Goal: Task Accomplishment & Management: Manage account settings

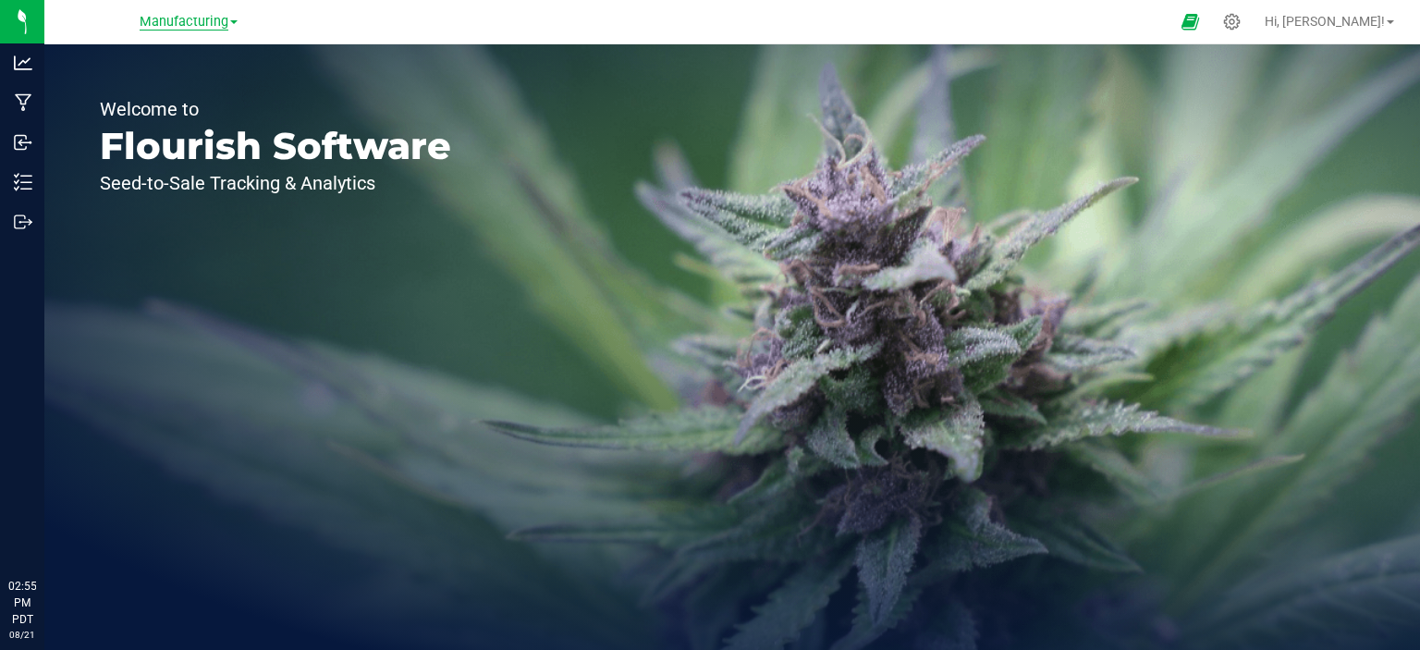
click at [192, 23] on span "Manufacturing" at bounding box center [184, 22] width 89 height 17
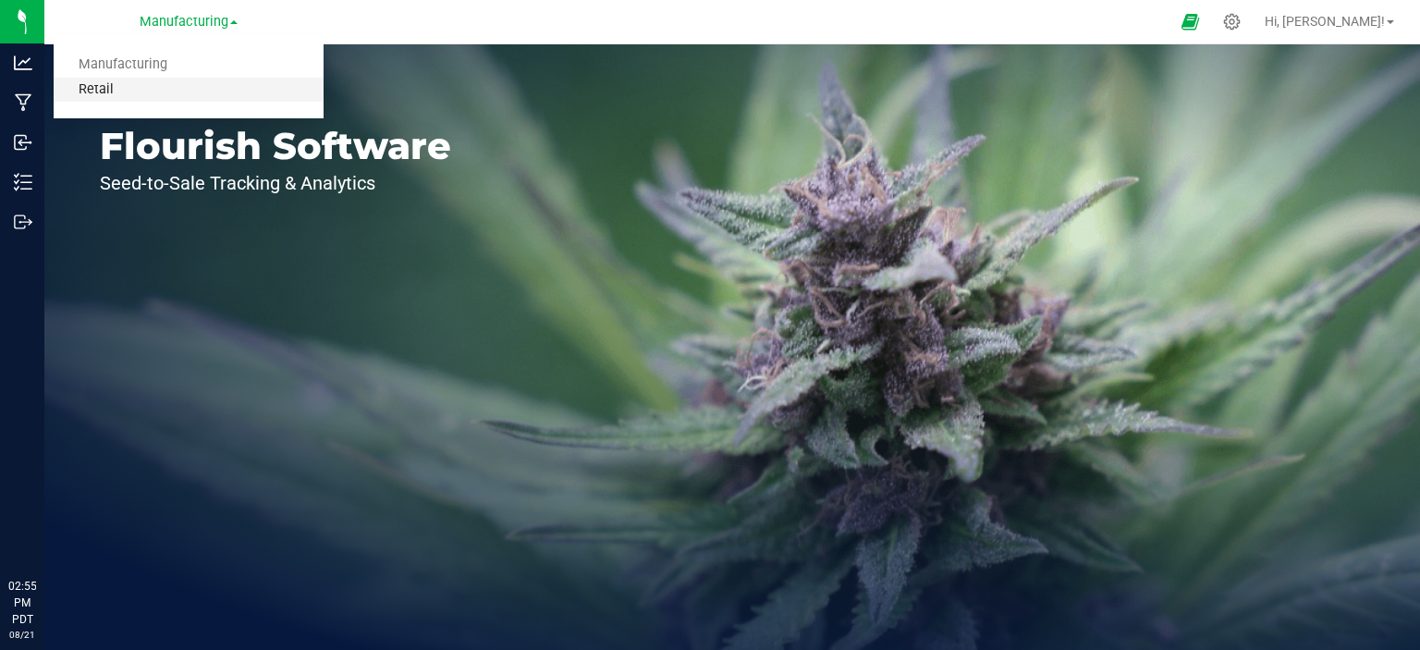
click at [104, 92] on link "Retail" at bounding box center [189, 90] width 270 height 25
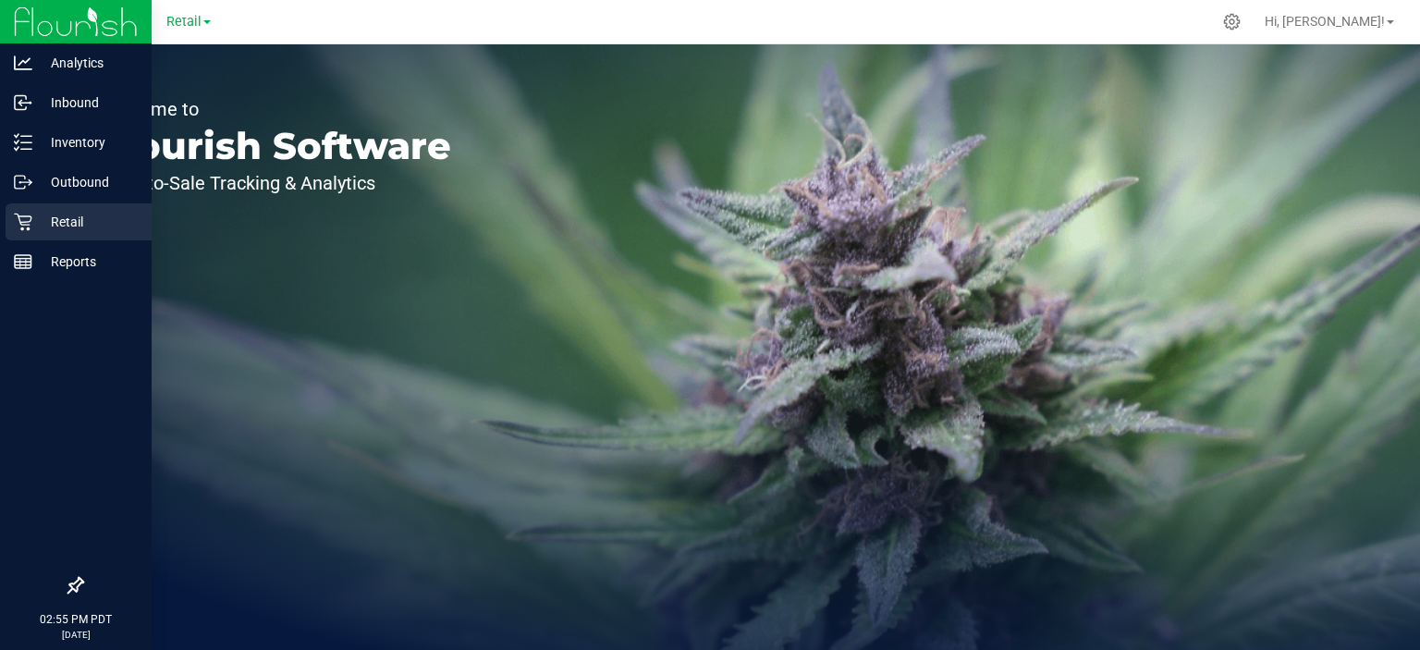
click at [23, 223] on icon at bounding box center [23, 222] width 18 height 18
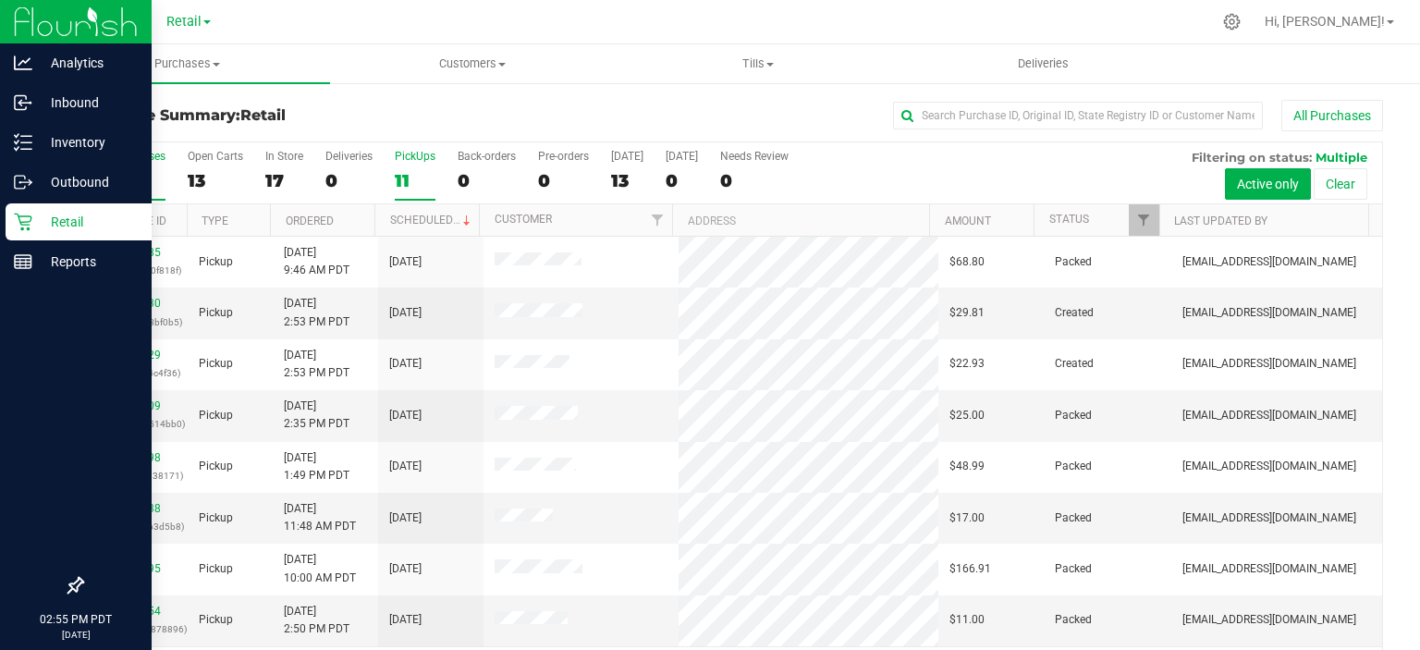
click at [421, 176] on div "11" at bounding box center [415, 180] width 41 height 21
click at [0, 0] on input "PickUps 11" at bounding box center [0, 0] width 0 height 0
click at [428, 217] on link "Scheduled" at bounding box center [432, 220] width 84 height 13
click at [128, 302] on link "00058029" at bounding box center [135, 303] width 52 height 13
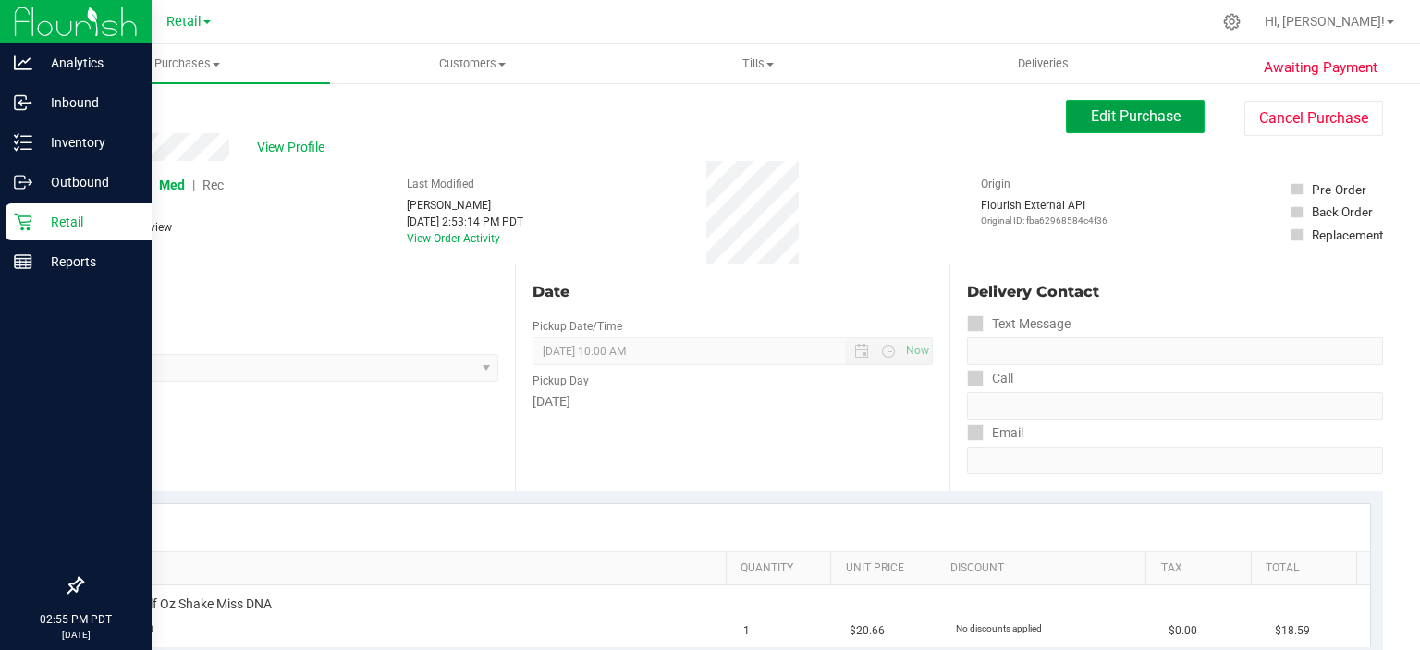
click at [1123, 121] on span "Edit Purchase" at bounding box center [1136, 116] width 90 height 18
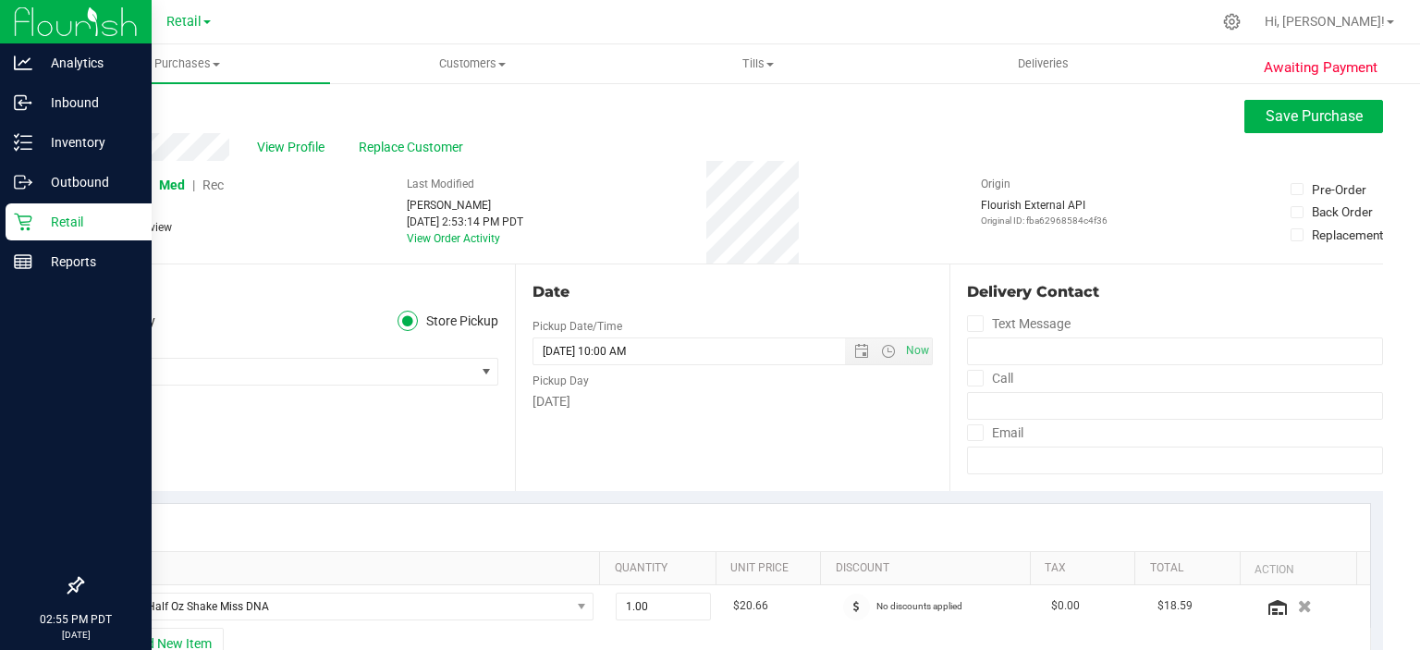
click at [224, 185] on span "Rec" at bounding box center [212, 184] width 21 height 15
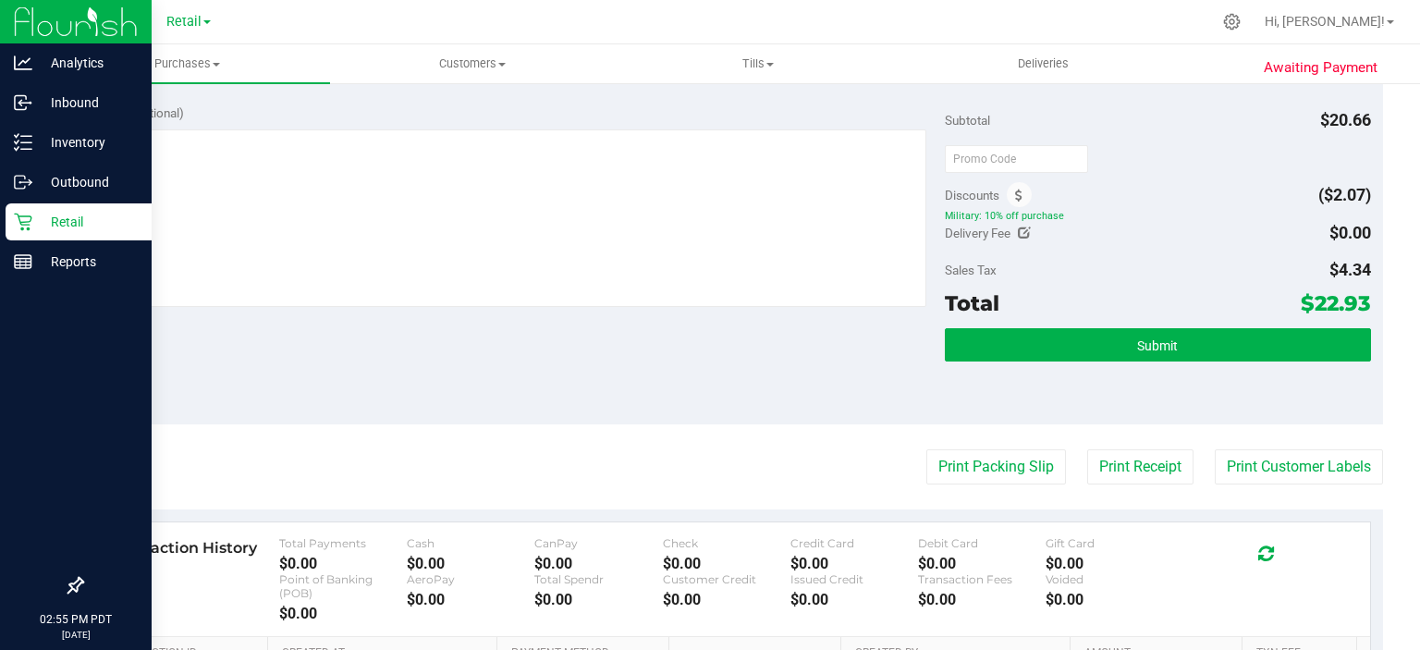
scroll to position [650, 0]
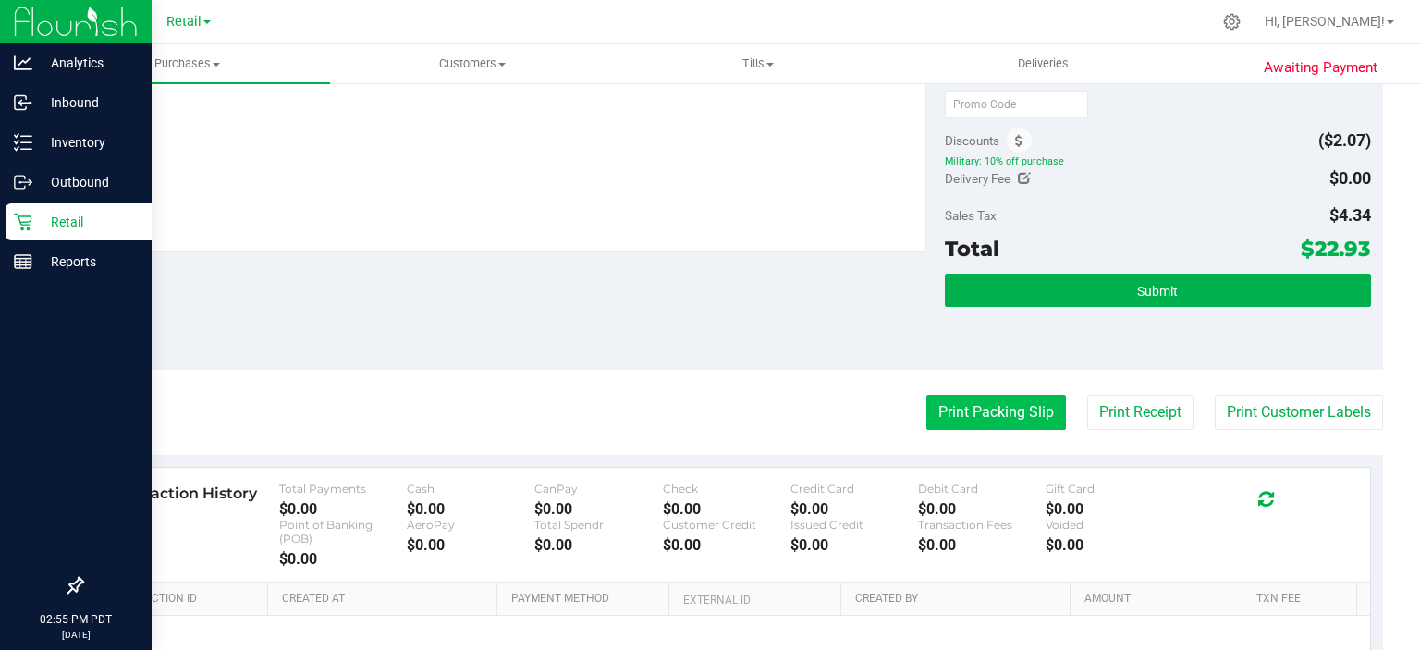
click at [986, 407] on button "Print Packing Slip" at bounding box center [996, 412] width 140 height 35
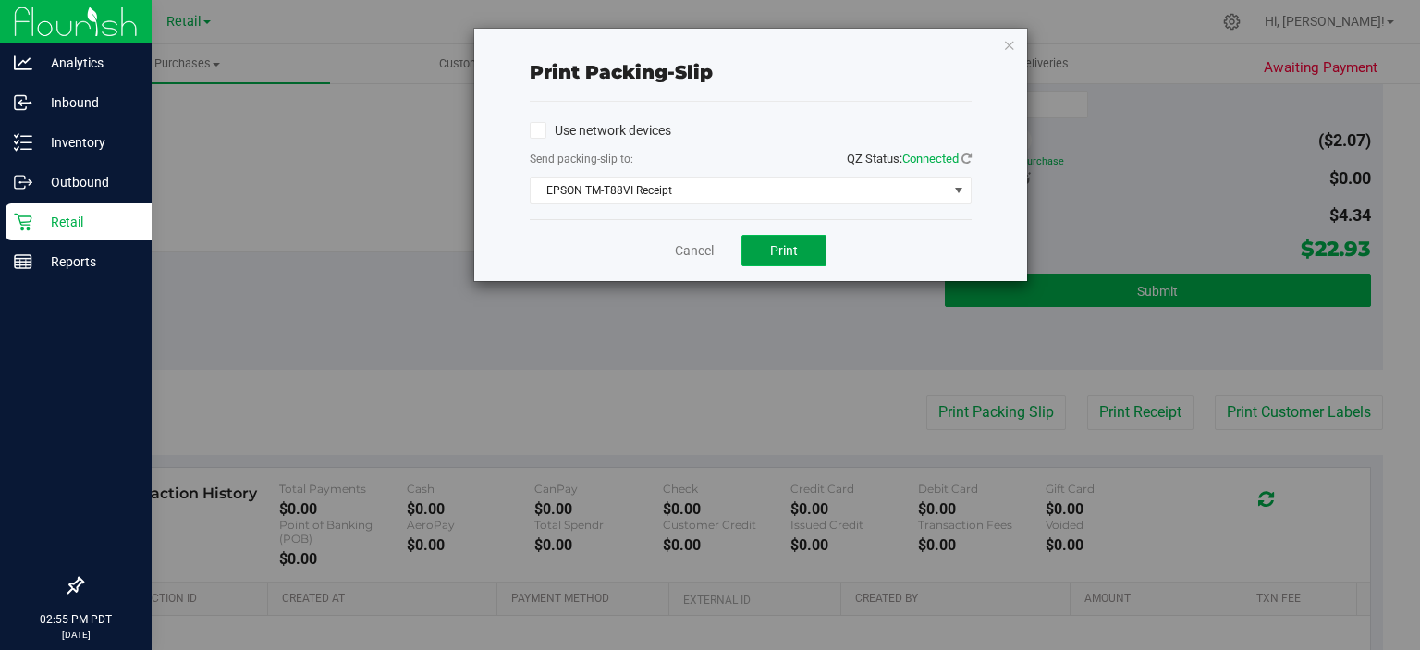
click at [781, 244] on span "Print" at bounding box center [784, 250] width 28 height 15
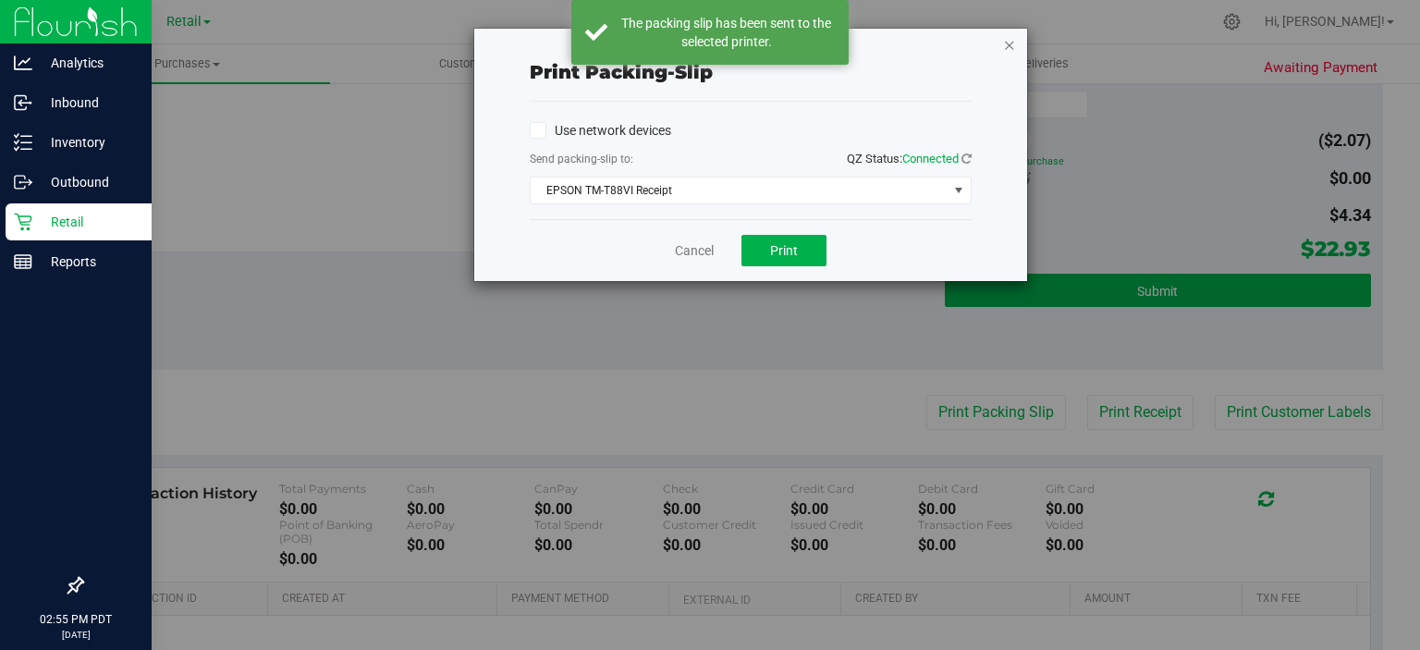
click at [1010, 42] on icon "button" at bounding box center [1009, 44] width 13 height 22
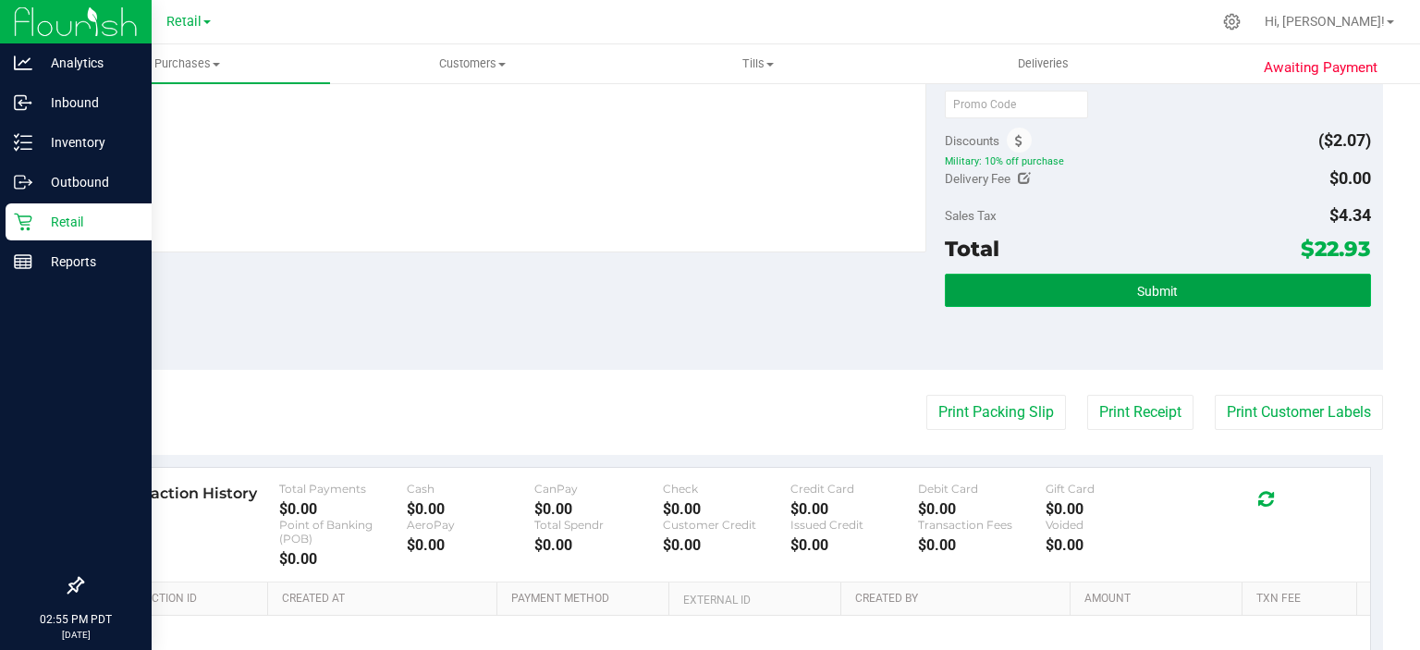
click at [1148, 274] on button "Submit" at bounding box center [1157, 290] width 425 height 33
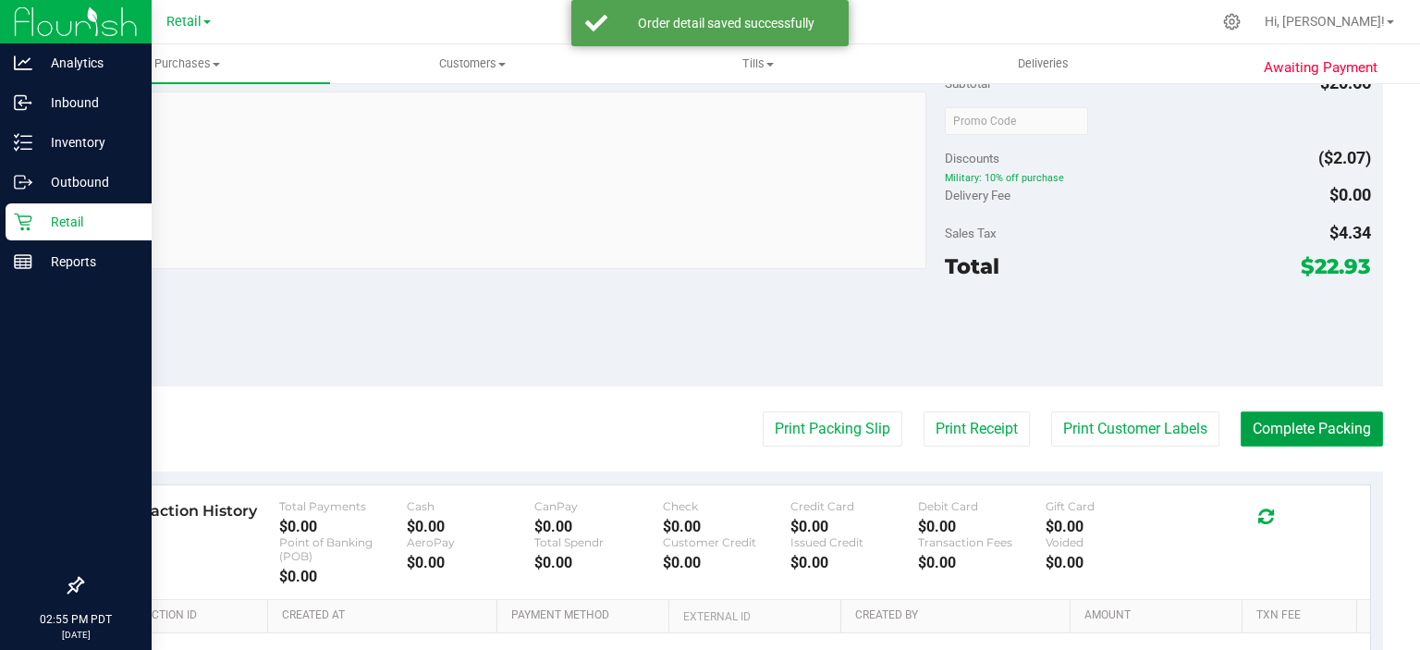
click at [1300, 412] on button "Complete Packing" at bounding box center [1312, 428] width 142 height 35
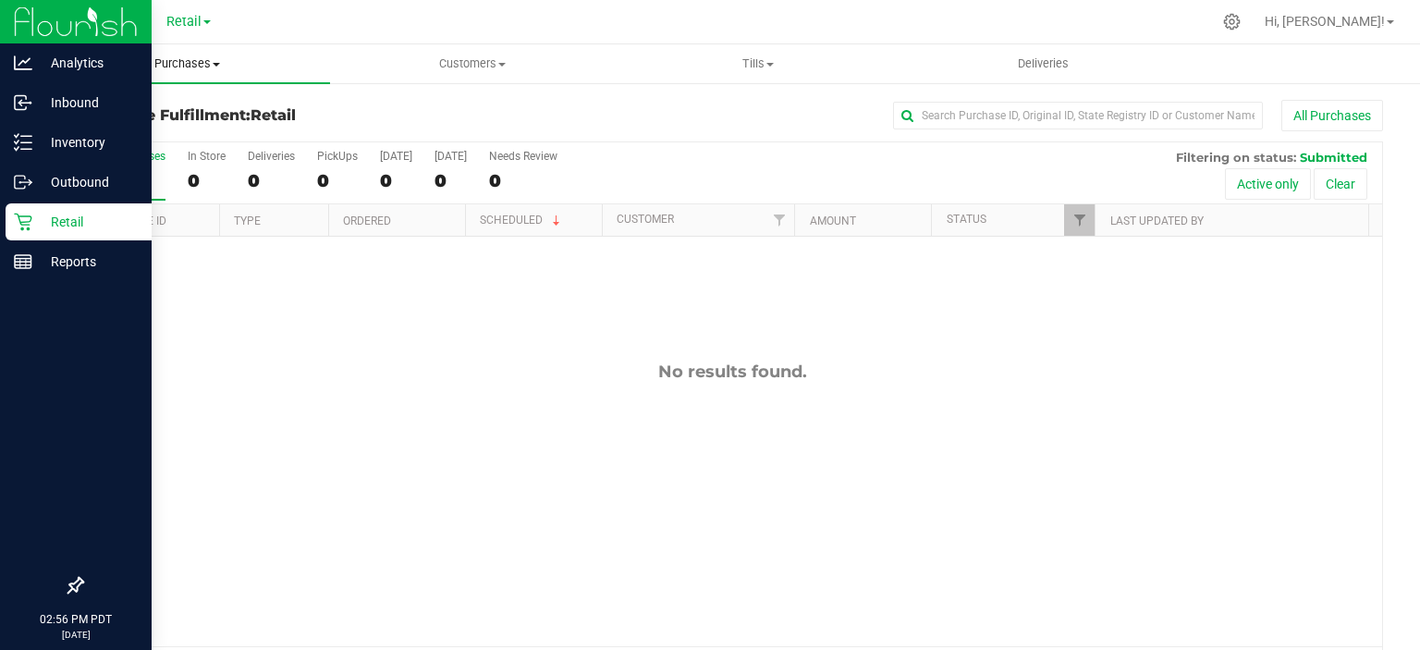
click at [200, 63] on span "Purchases" at bounding box center [187, 63] width 286 height 17
click at [177, 105] on span "Summary of purchases" at bounding box center [139, 112] width 190 height 16
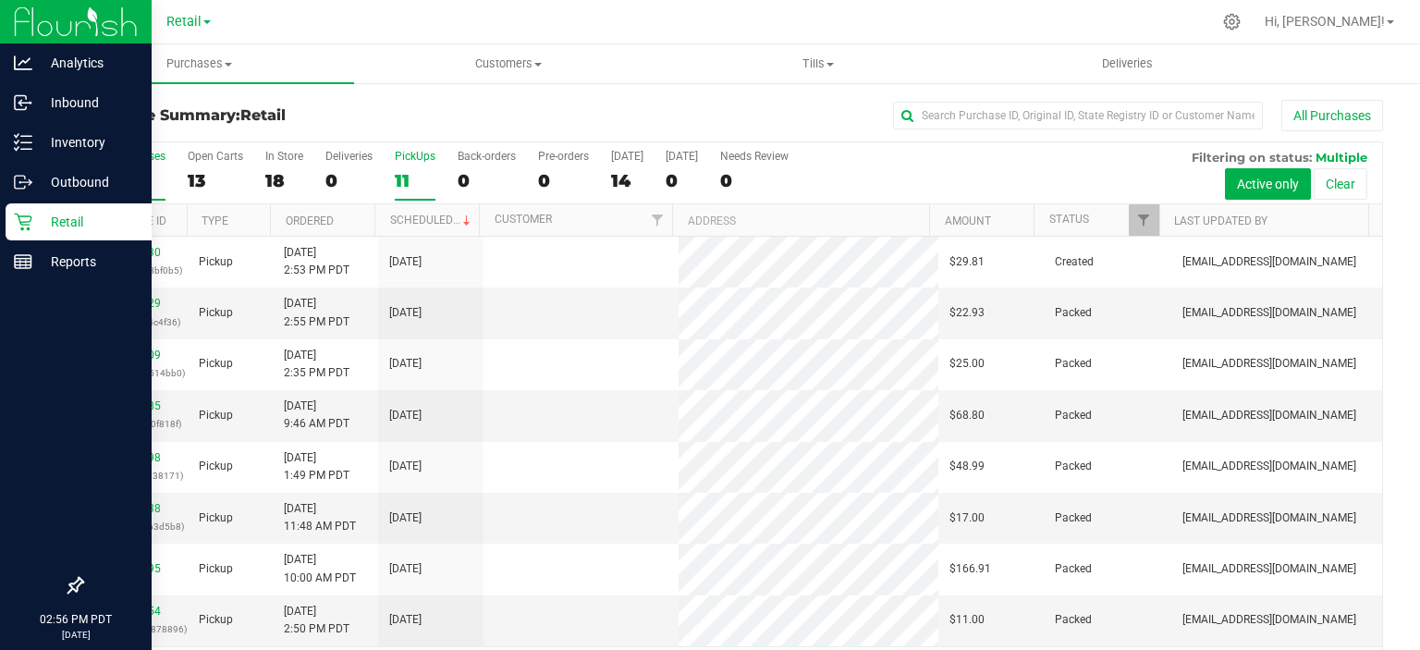
click at [408, 177] on div "11" at bounding box center [415, 180] width 41 height 21
click at [0, 0] on input "PickUps 11" at bounding box center [0, 0] width 0 height 0
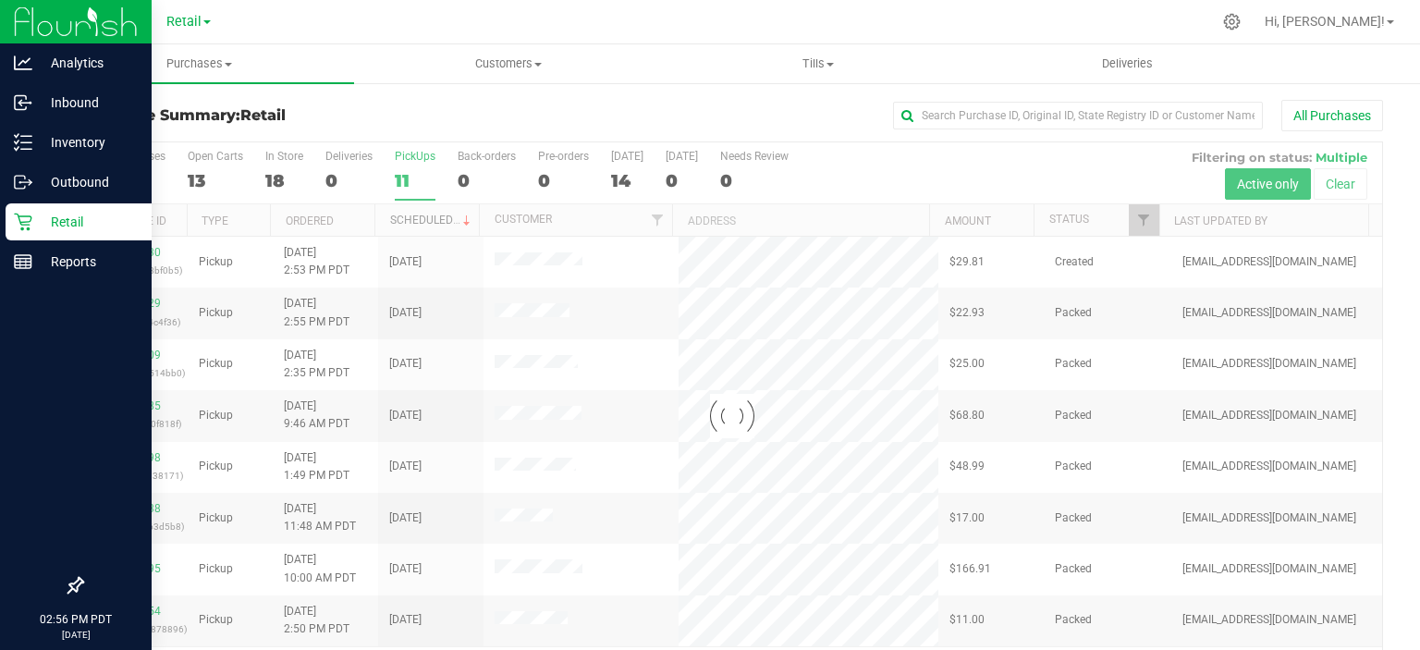
click at [428, 214] on link "Scheduled" at bounding box center [432, 220] width 84 height 13
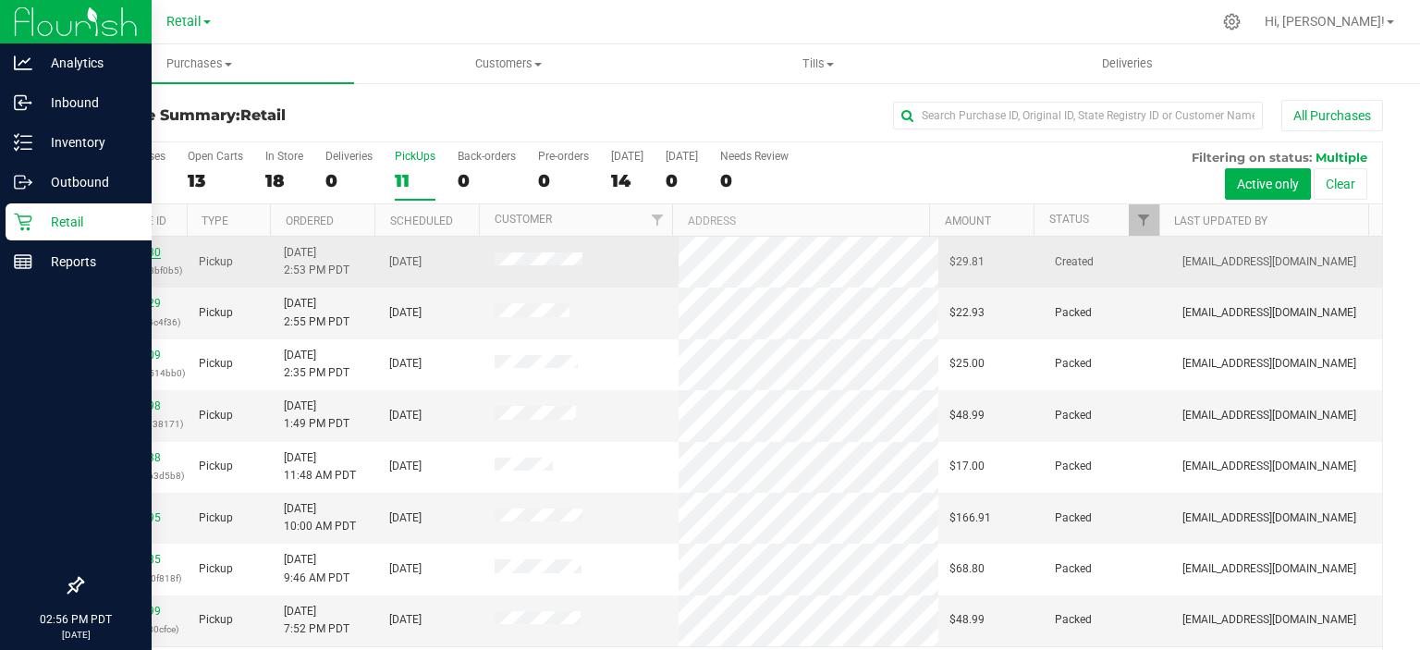
click at [129, 252] on link "00058030" at bounding box center [135, 252] width 52 height 13
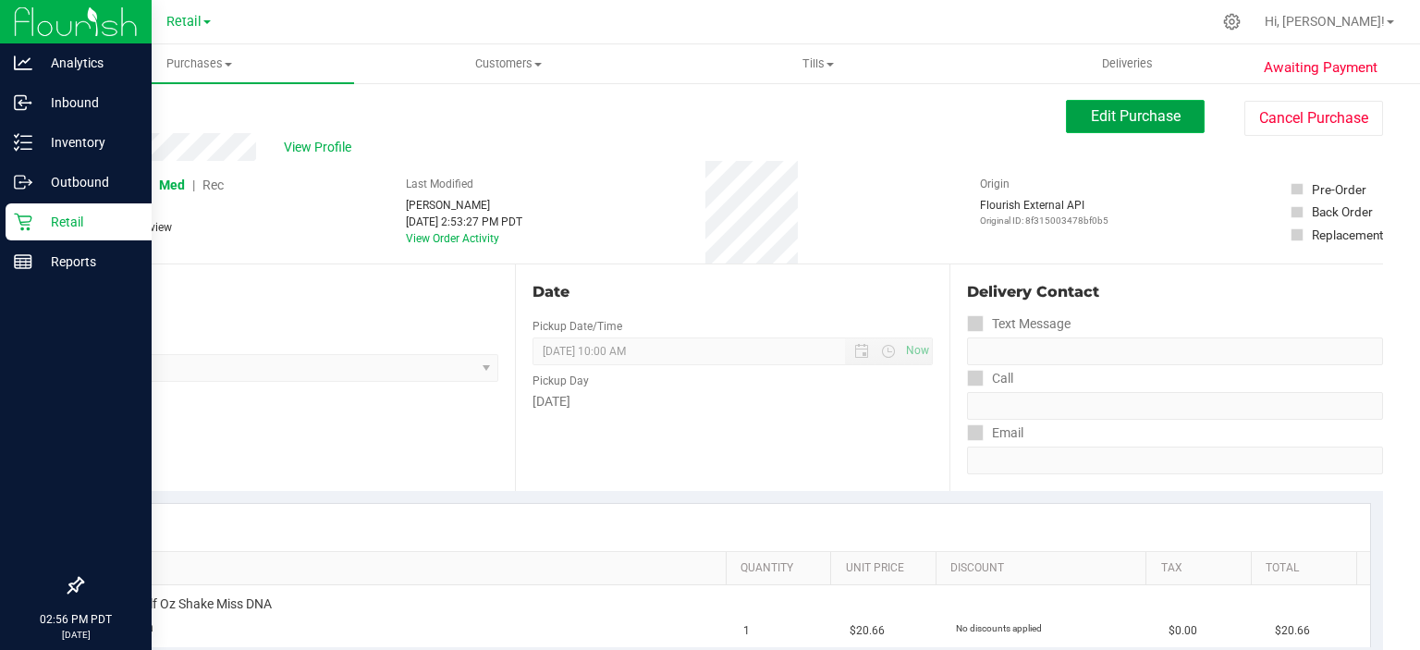
click at [1139, 116] on span "Edit Purchase" at bounding box center [1136, 116] width 90 height 18
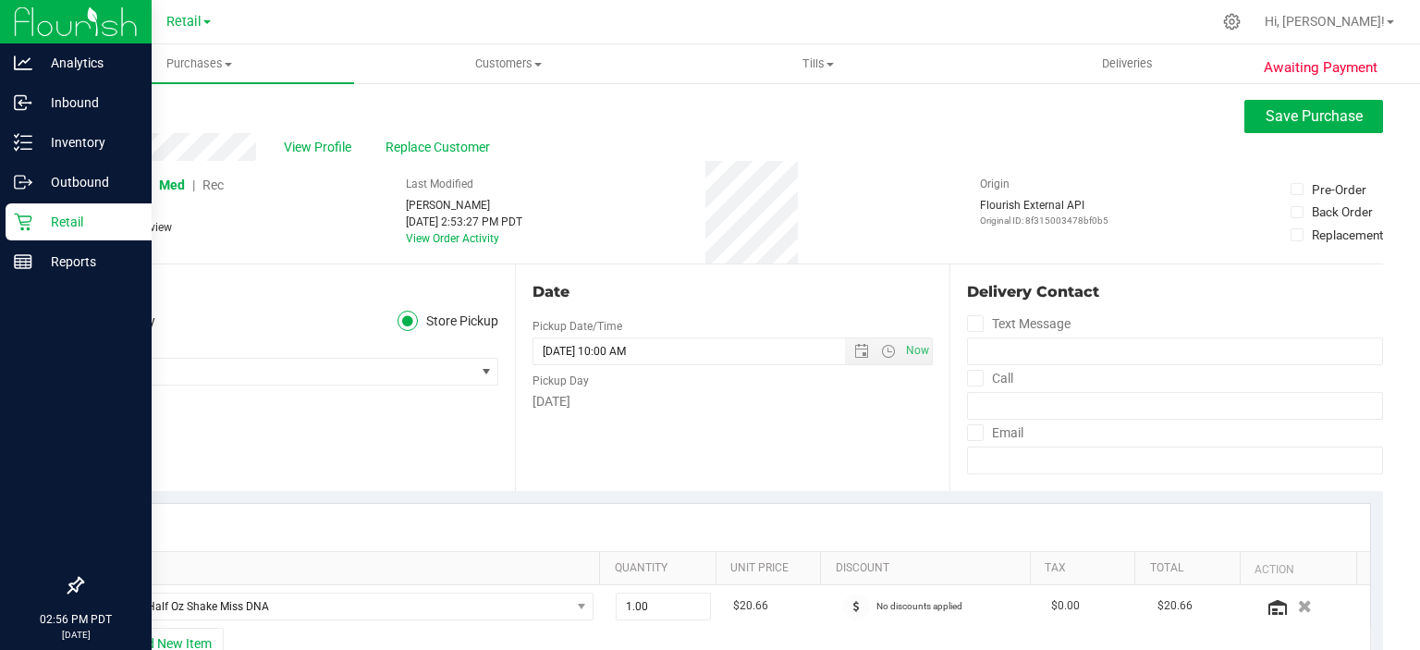
click at [220, 189] on span "Rec" at bounding box center [212, 184] width 21 height 15
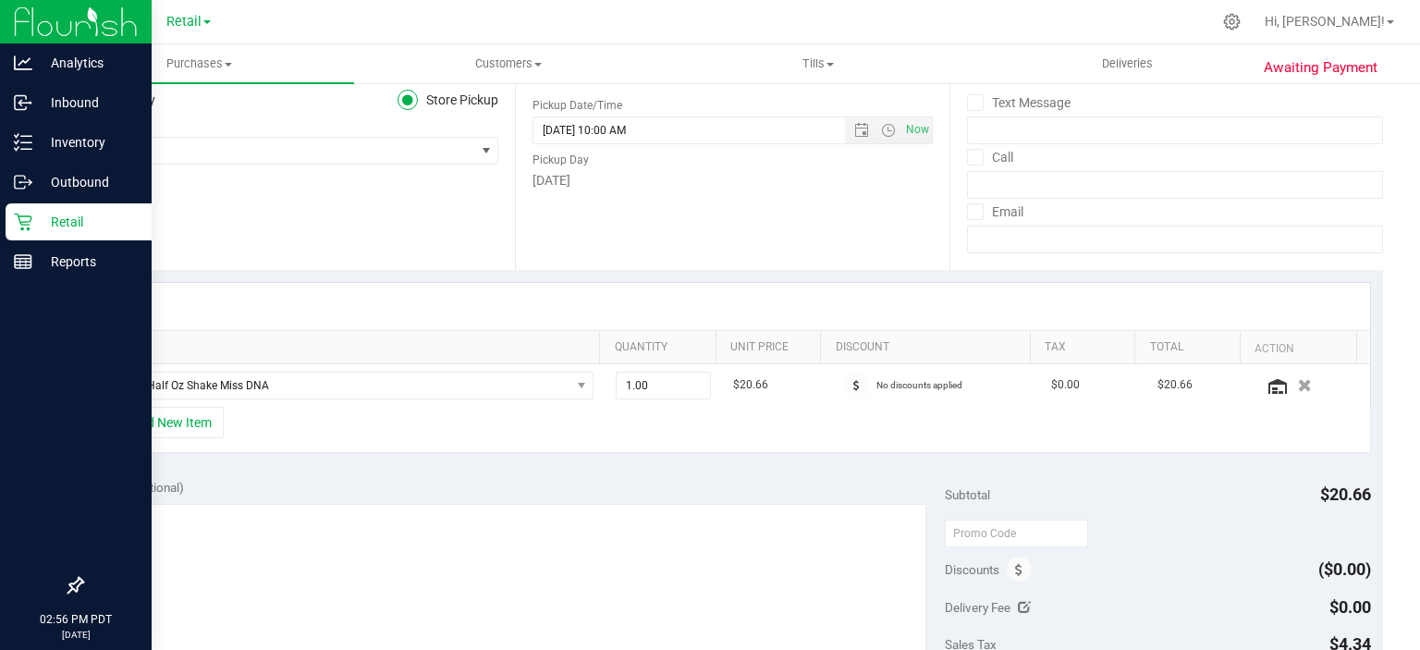
scroll to position [471, 0]
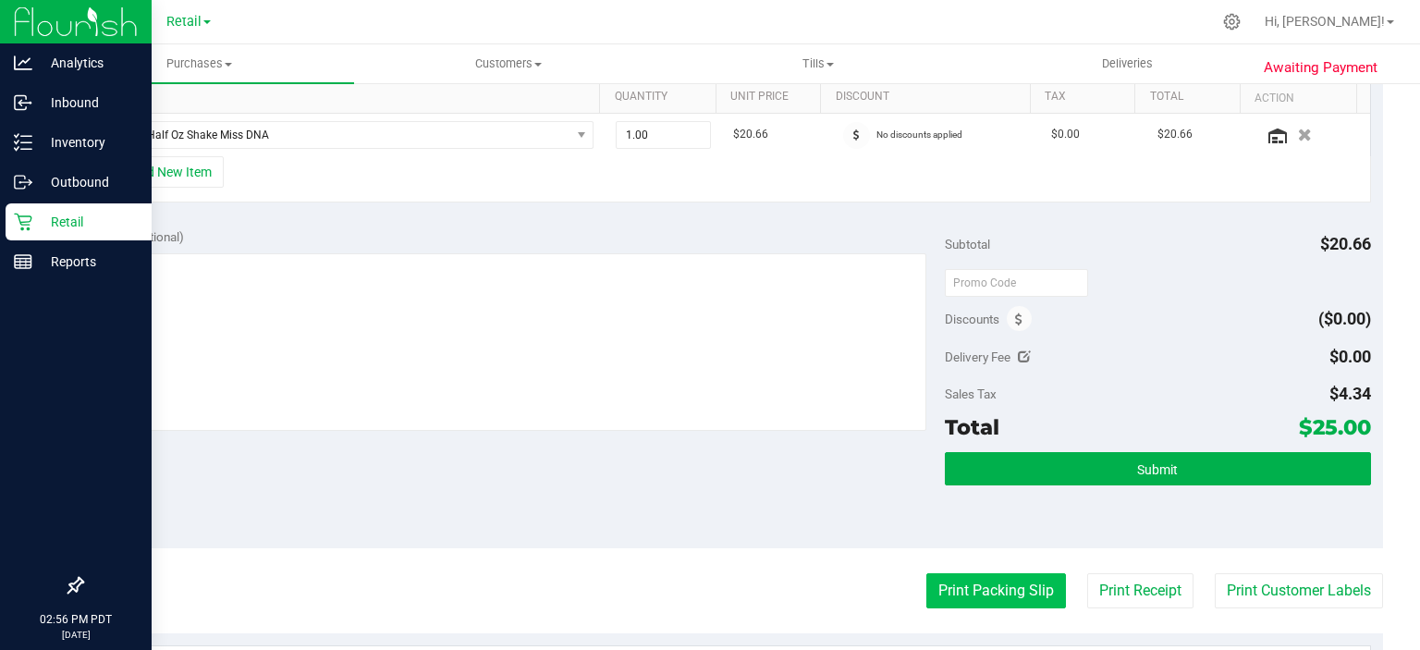
click at [981, 580] on button "Print Packing Slip" at bounding box center [996, 590] width 140 height 35
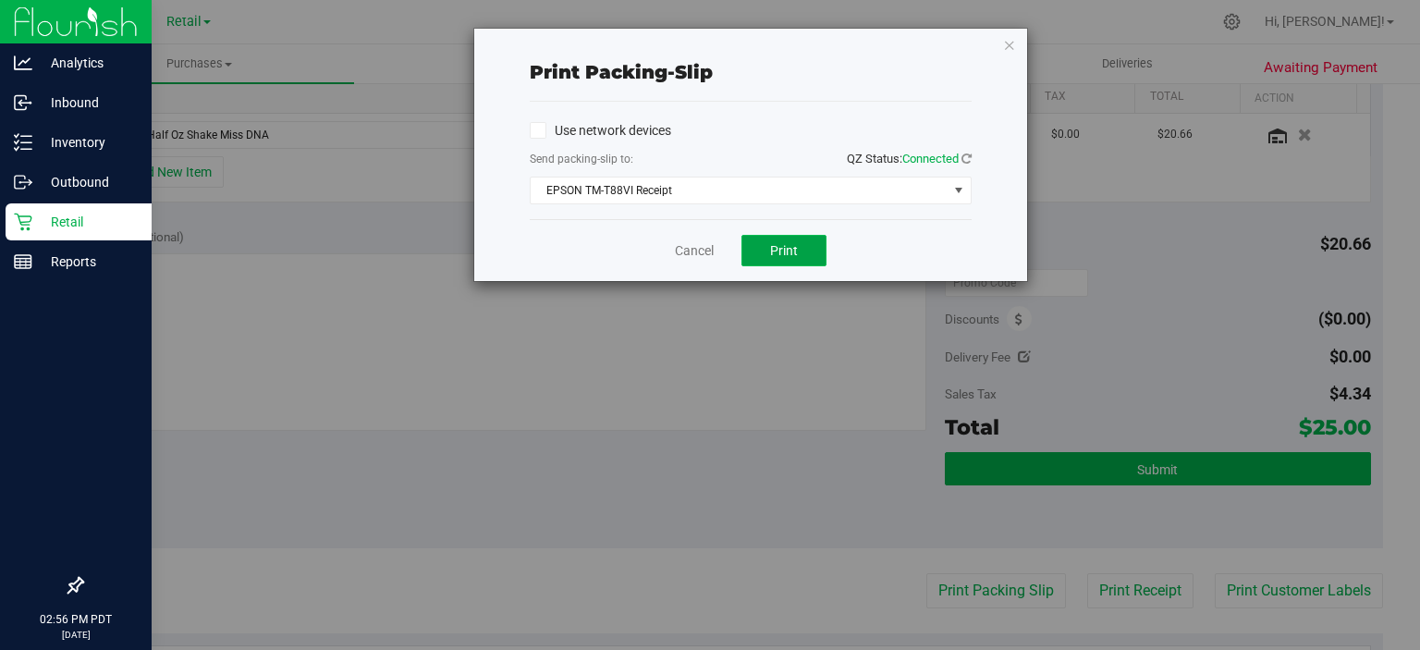
click at [780, 244] on span "Print" at bounding box center [784, 250] width 28 height 15
click at [1028, 15] on div "Print packing-slip Use network devices Send packing-slip to: QZ Status: Connect…" at bounding box center [717, 325] width 1434 height 650
click at [1010, 41] on icon "button" at bounding box center [1009, 44] width 13 height 22
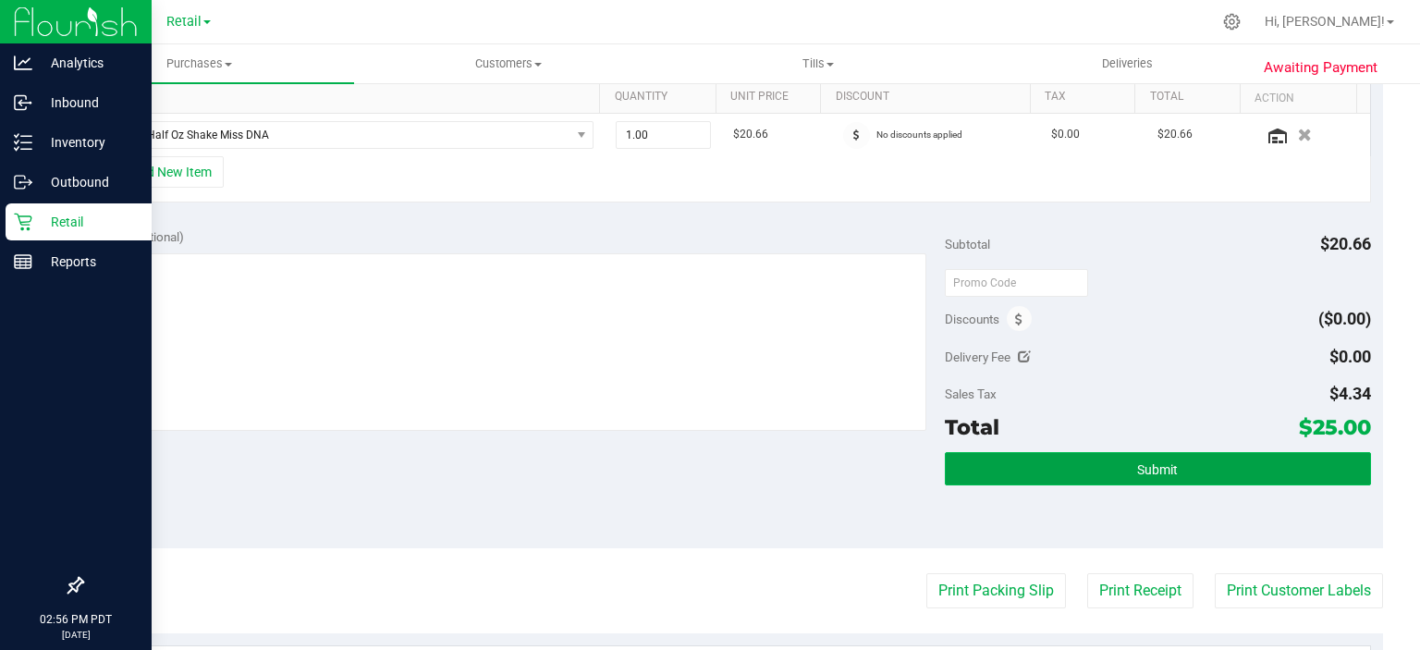
click at [1144, 455] on button "Submit" at bounding box center [1157, 468] width 425 height 33
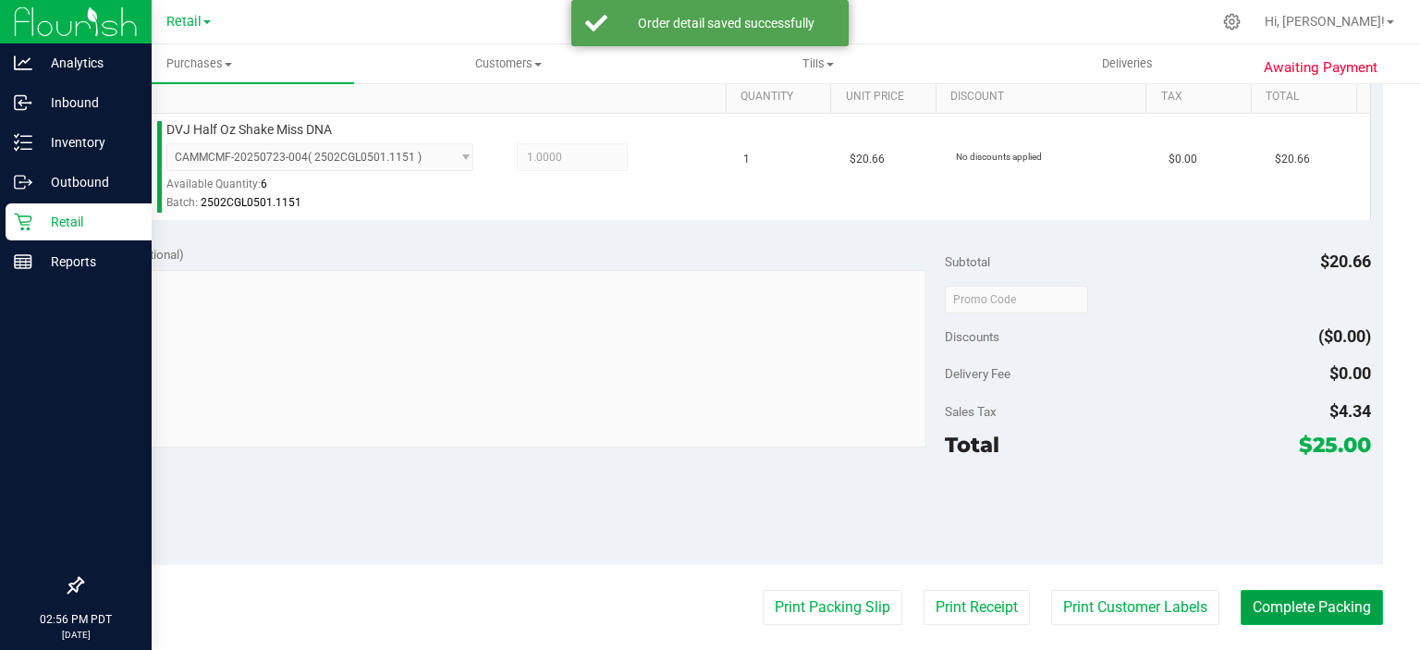
click at [1308, 598] on button "Complete Packing" at bounding box center [1312, 607] width 142 height 35
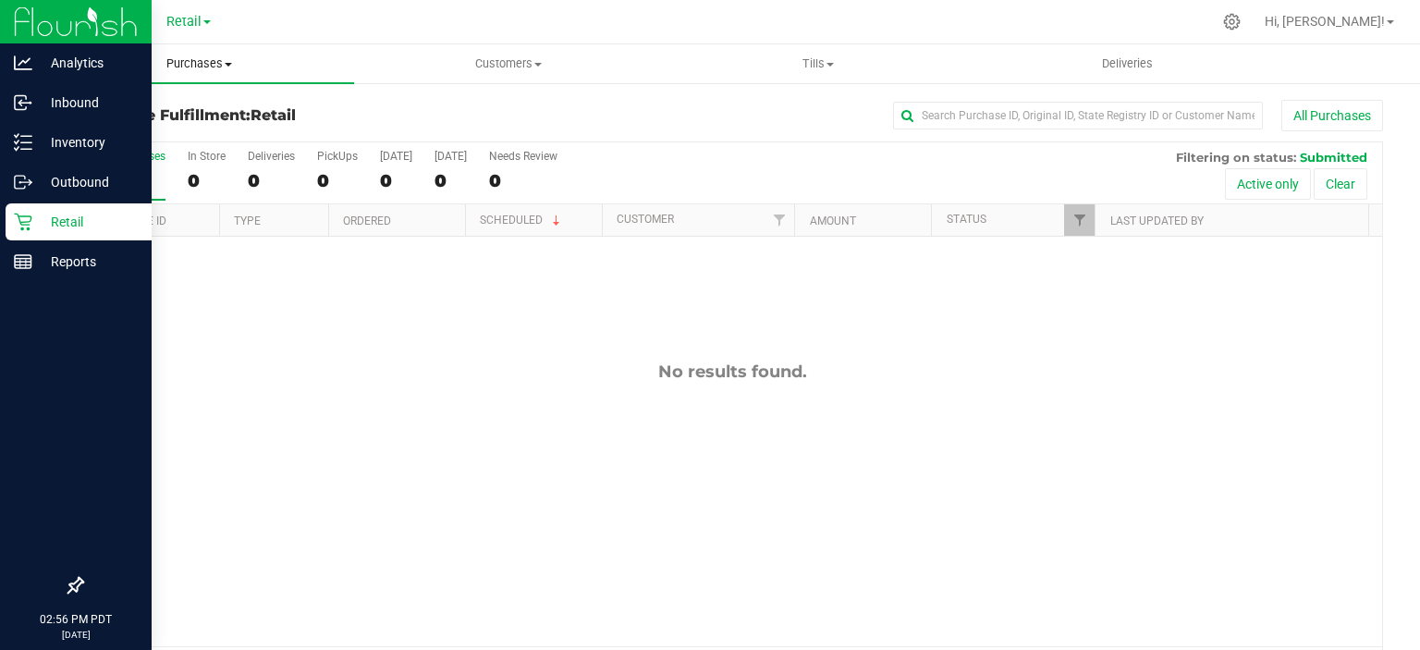
click at [208, 63] on span "Purchases" at bounding box center [199, 63] width 310 height 17
click at [186, 104] on span "Summary of purchases" at bounding box center [139, 112] width 190 height 16
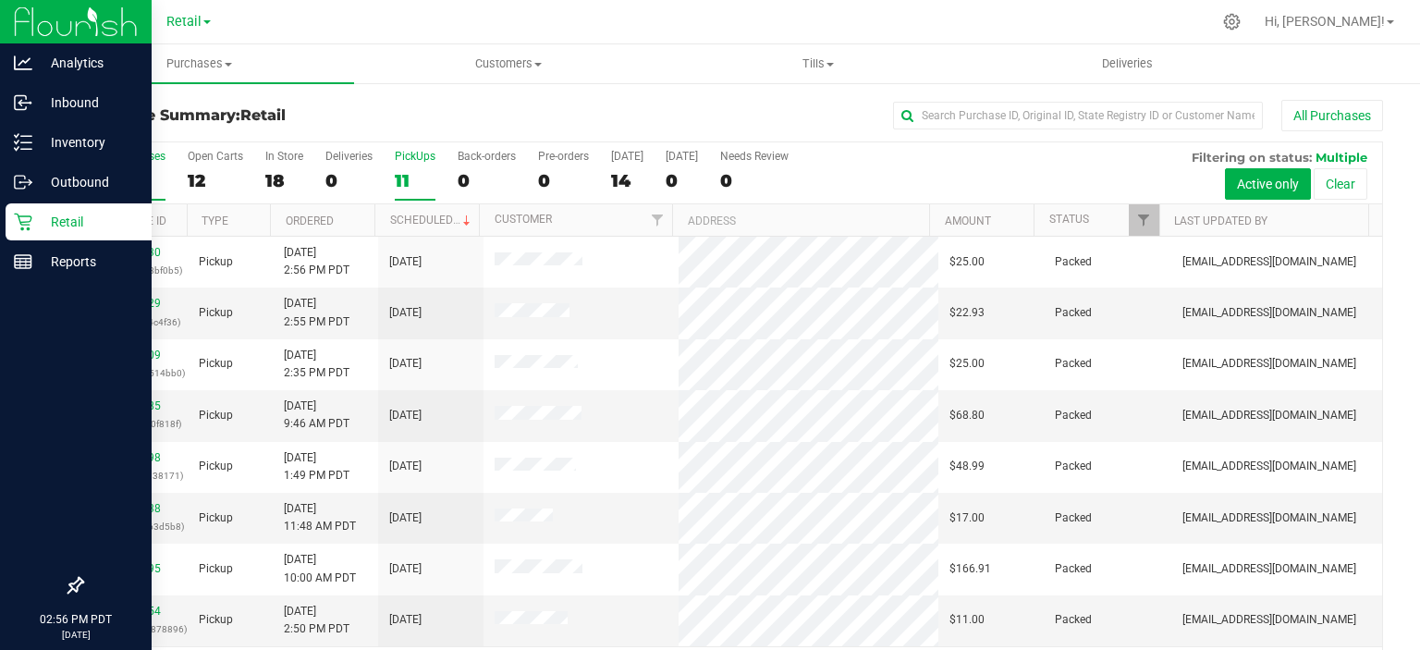
click at [406, 177] on div "11" at bounding box center [415, 180] width 41 height 21
click at [0, 0] on input "PickUps 11" at bounding box center [0, 0] width 0 height 0
click at [431, 217] on link "Scheduled" at bounding box center [432, 220] width 84 height 13
